Goal: Information Seeking & Learning: Learn about a topic

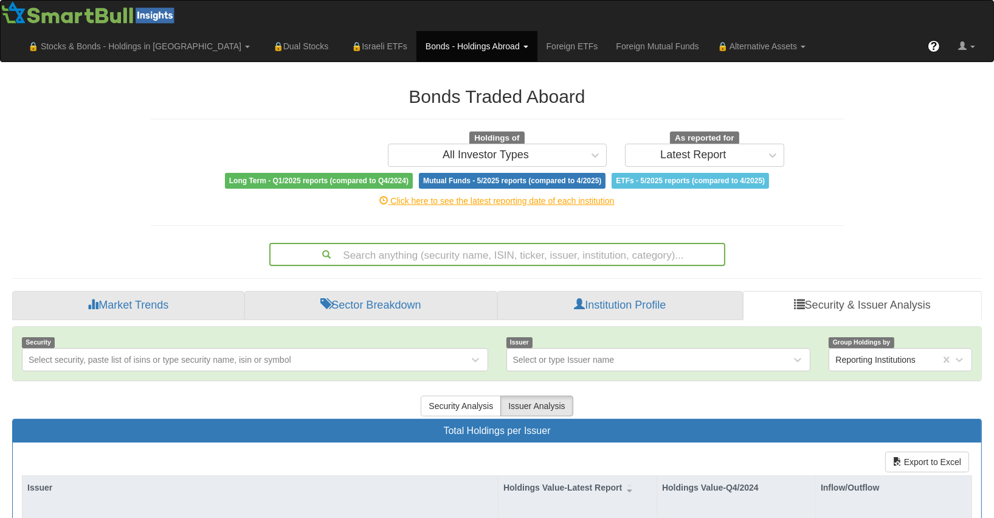
scroll to position [19, 0]
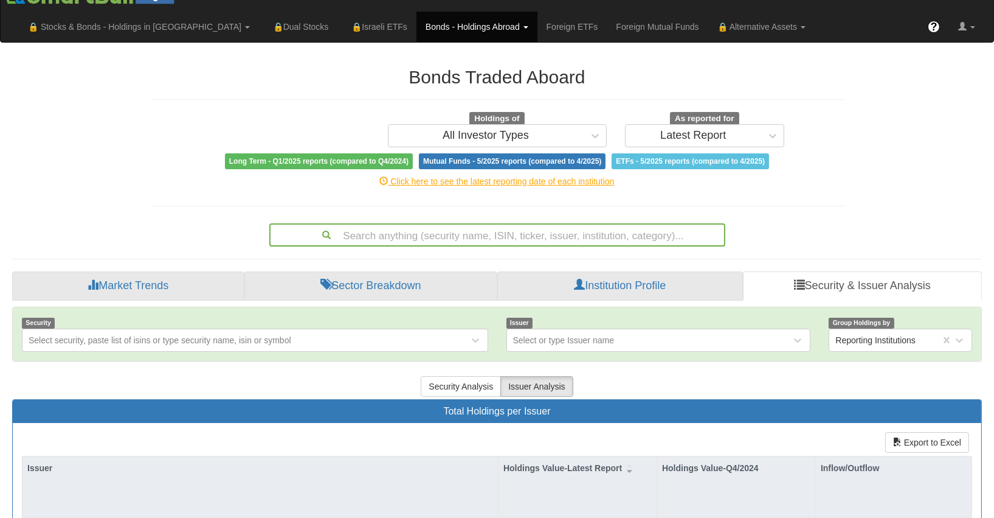
click at [536, 224] on div "Search anything (security name, ISIN, ticker, issuer, institution, category)..." at bounding box center [497, 234] width 456 height 23
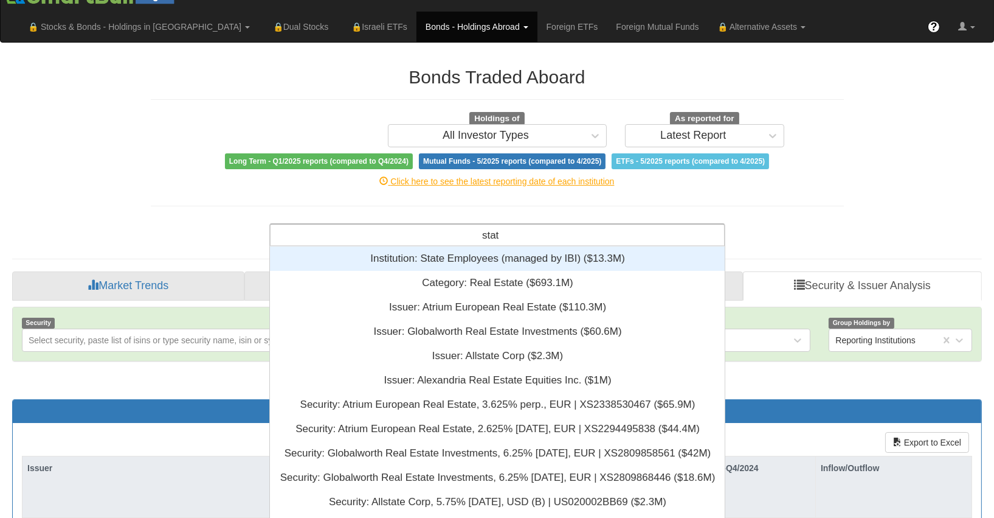
scroll to position [294, 447]
type input "s"
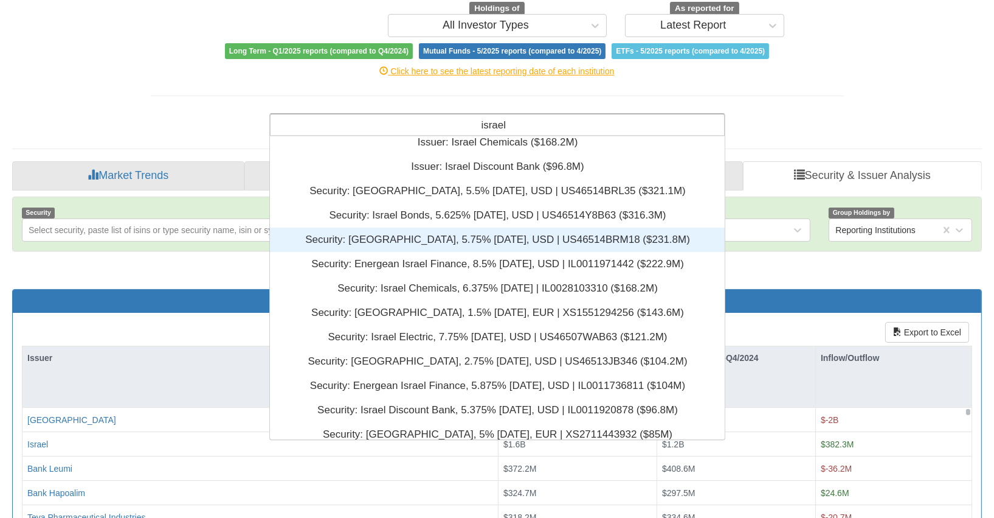
scroll to position [79, 0]
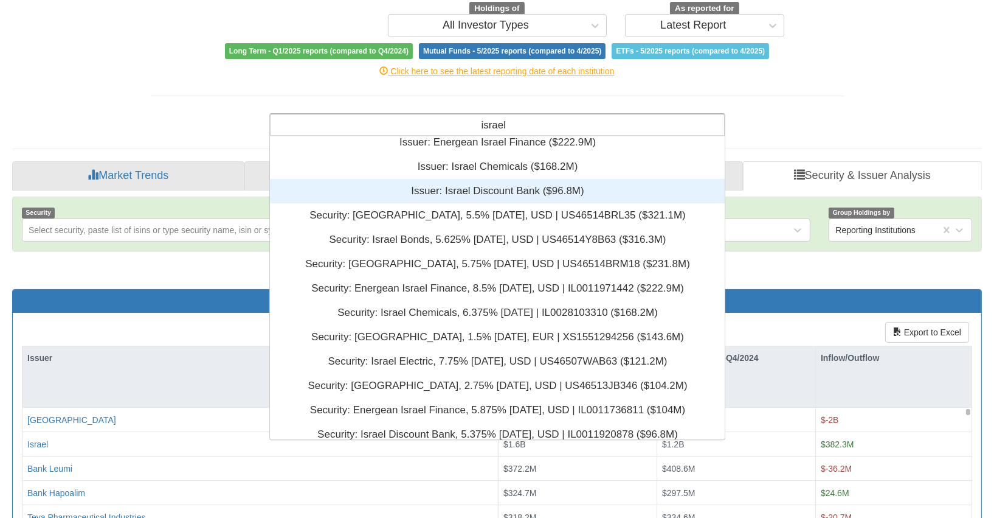
type input "israel"
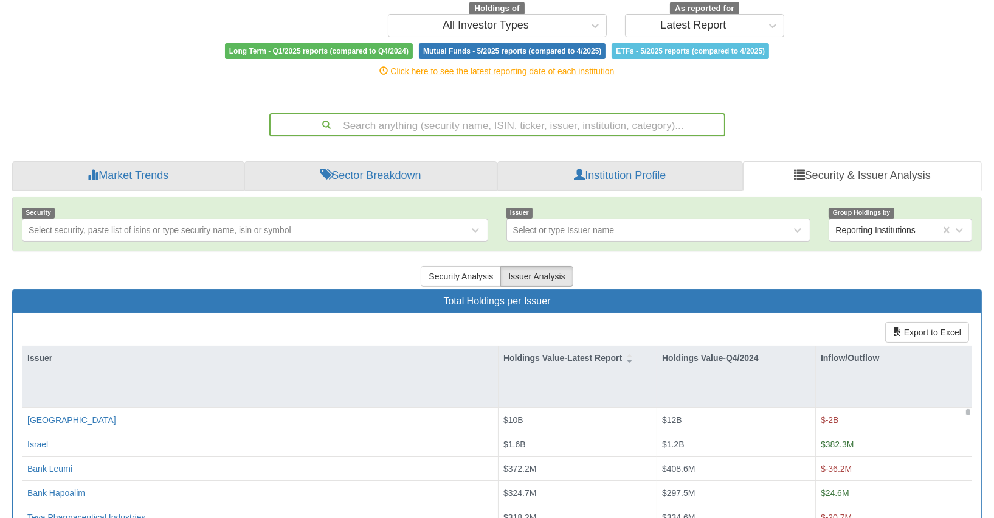
click at [558, 114] on div "Search anything (security name, ISIN, ticker, issuer, institution, category)..." at bounding box center [498, 124] width 454 height 21
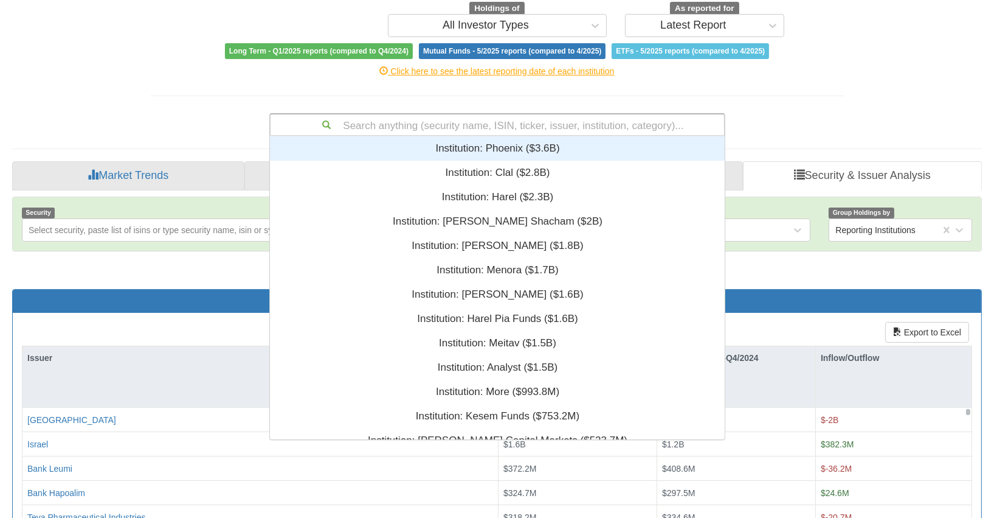
scroll to position [294, 447]
click at [536, 114] on div "Search anything (security name, ISIN, ticker, issuer, institution, category)..." at bounding box center [498, 124] width 454 height 21
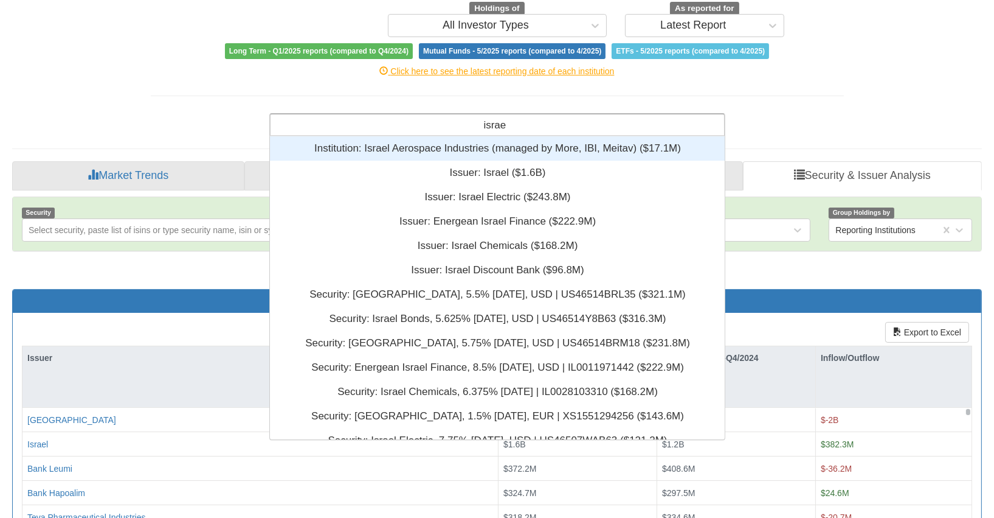
type input "israel"
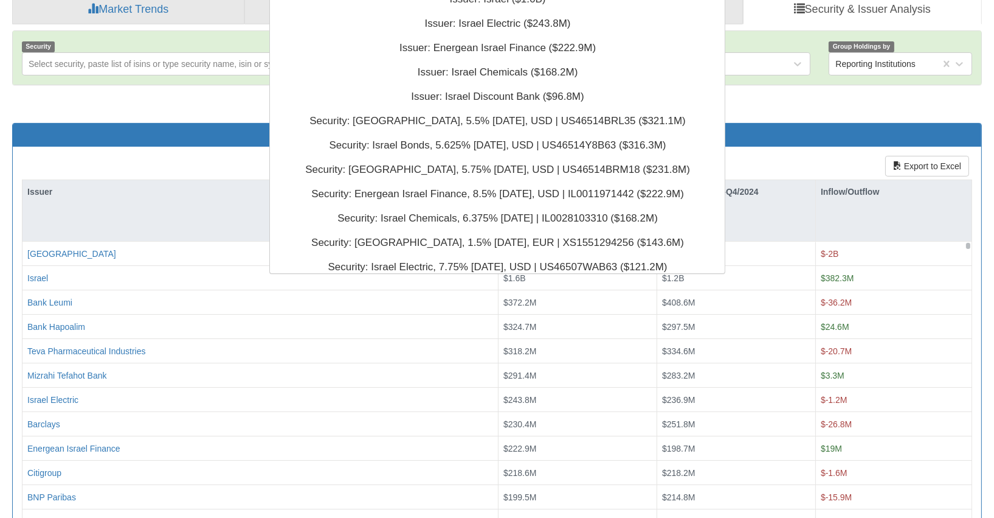
scroll to position [0, 0]
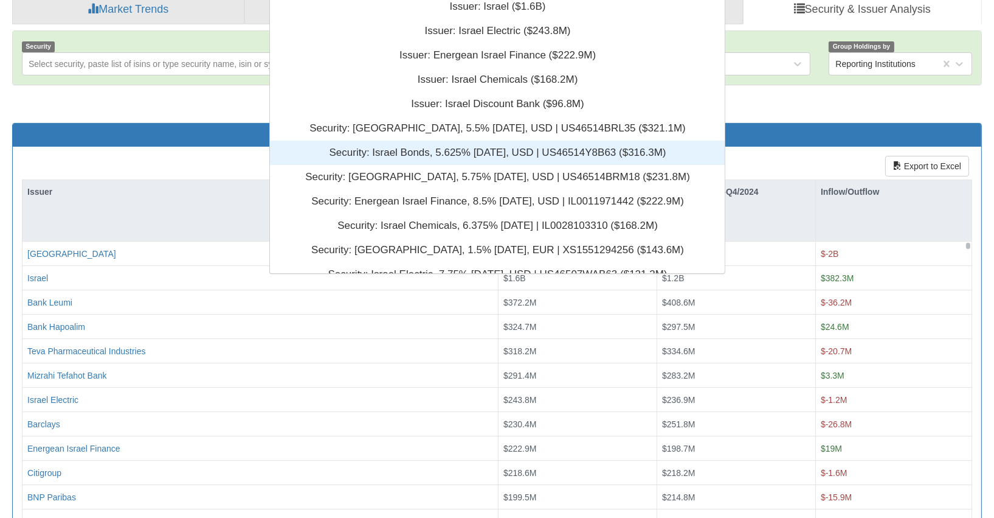
click at [563, 140] on div "Security: ‎Israel Bonds, 5.625% [DATE], USD | US46514Y8B63 ‎($316.3M)‏" at bounding box center [497, 152] width 455 height 24
